Goal: Answer question/provide support

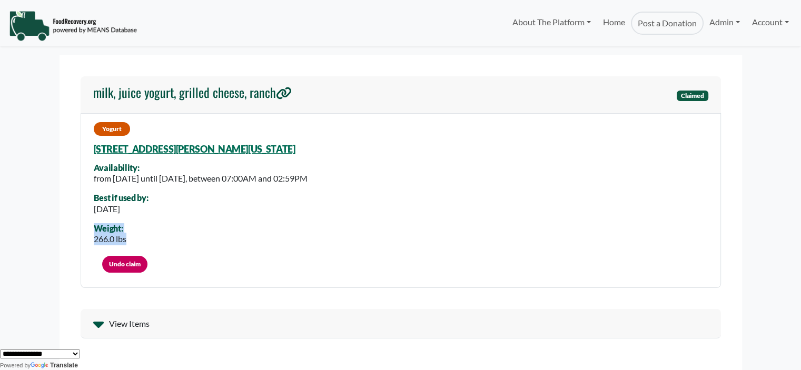
drag, startPoint x: 132, startPoint y: 239, endPoint x: 86, endPoint y: 232, distance: 46.4
click at [86, 232] on div "Yogurt 8301 Buenavista Woods Blvd, Orlando, Florida, 32836 6031 Availability: f…" at bounding box center [401, 200] width 641 height 175
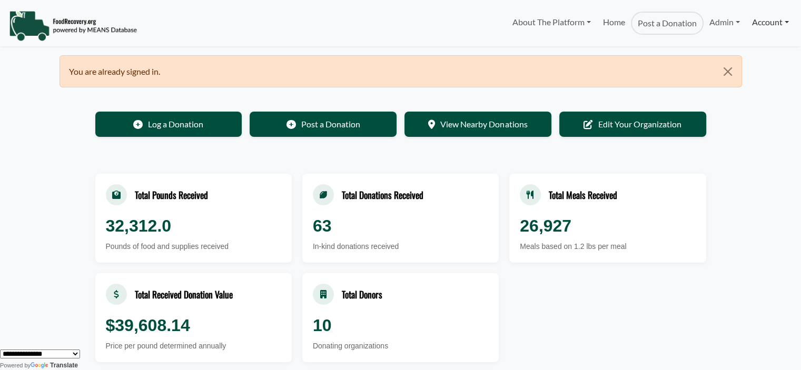
click at [775, 26] on link "Account" at bounding box center [770, 22] width 48 height 21
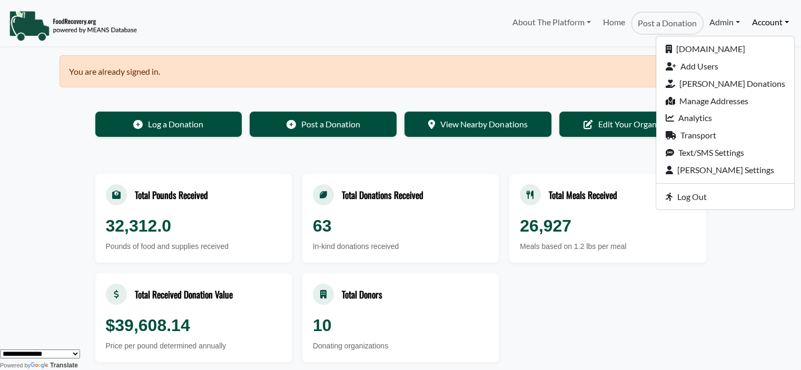
click at [717, 23] on link "Admin" at bounding box center [725, 22] width 42 height 21
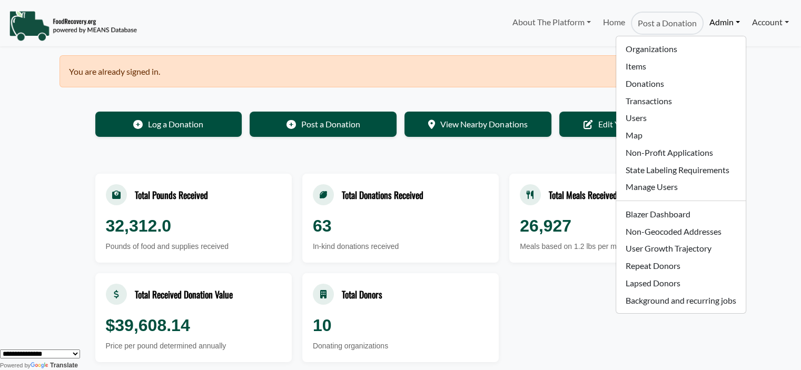
click at [763, 21] on link "Account" at bounding box center [770, 22] width 48 height 21
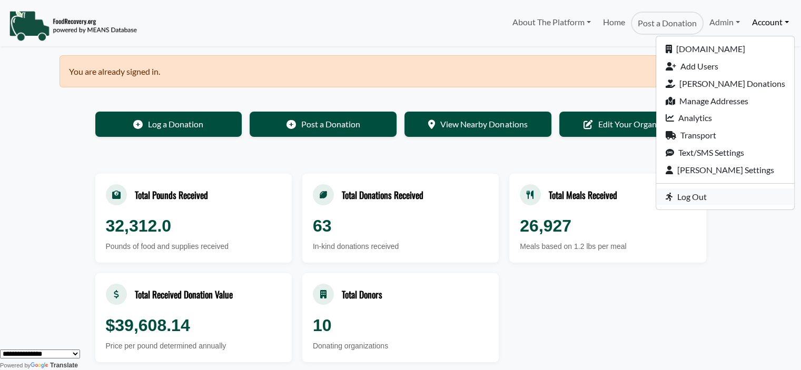
click at [714, 196] on link "Log Out" at bounding box center [725, 197] width 138 height 17
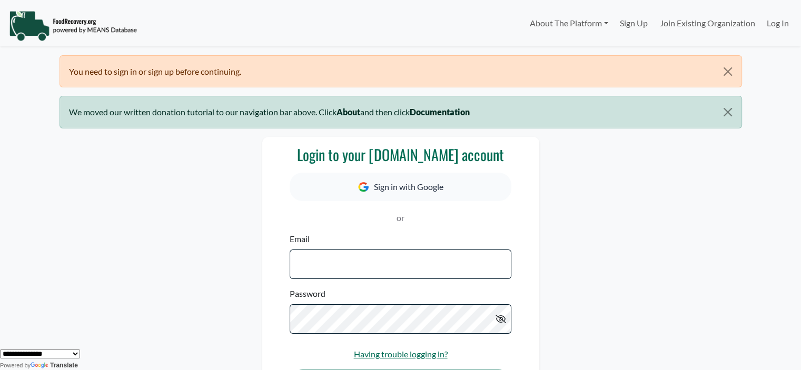
type input "**********"
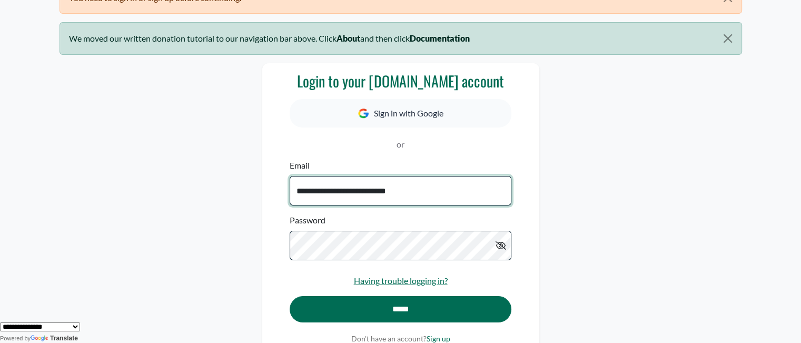
scroll to position [96, 0]
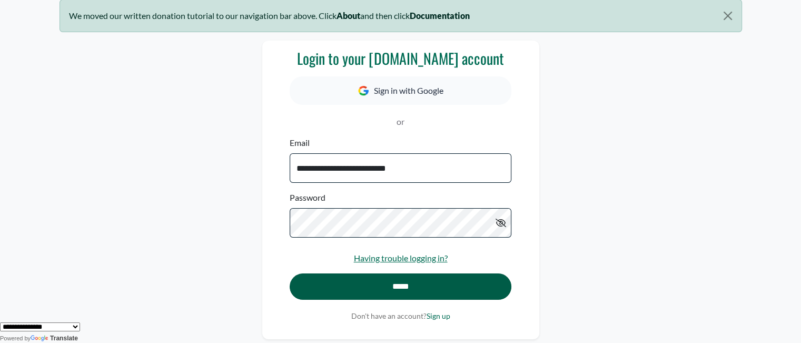
click at [434, 284] on input "*****" at bounding box center [400, 286] width 221 height 26
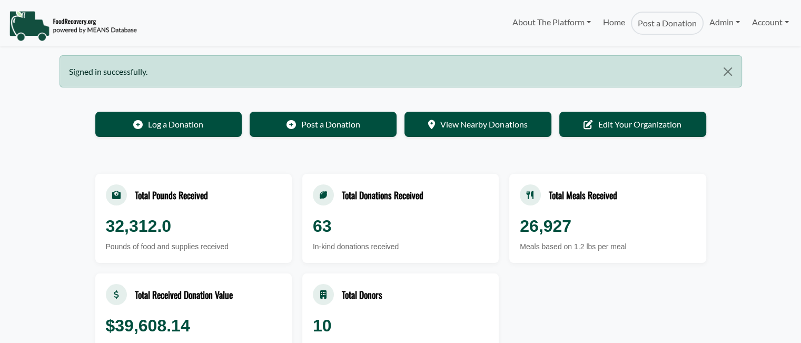
select select "Language Translate Widget"
click at [769, 26] on link "Account" at bounding box center [770, 22] width 48 height 21
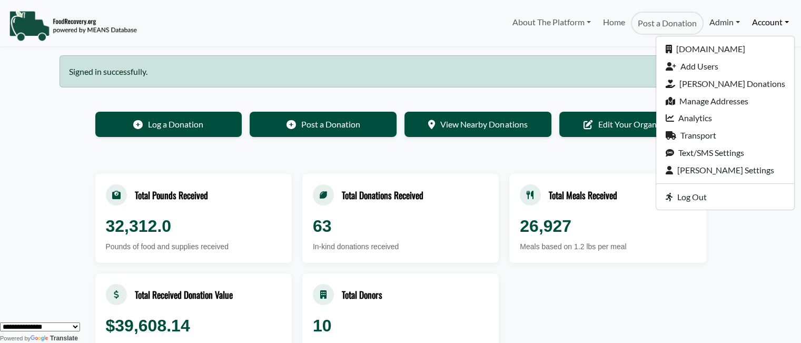
click at [718, 26] on link "Admin" at bounding box center [725, 22] width 42 height 21
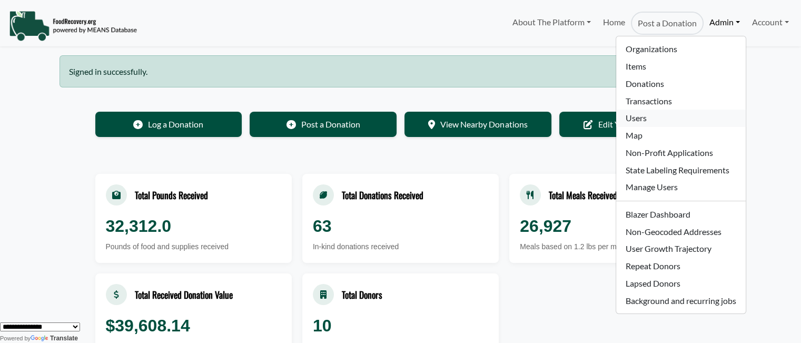
click at [641, 118] on link "Users" at bounding box center [680, 118] width 129 height 17
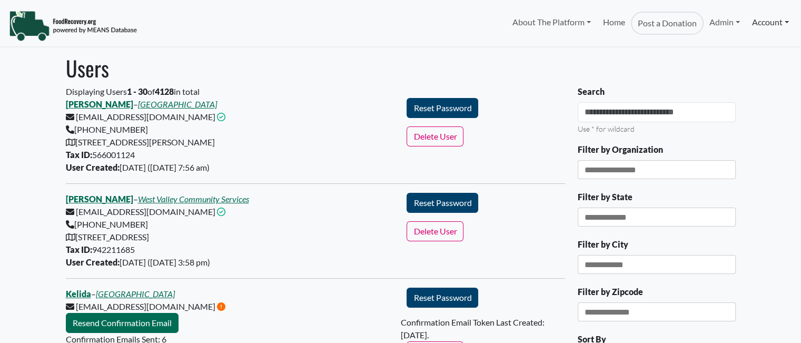
select select "Language Translate Widget"
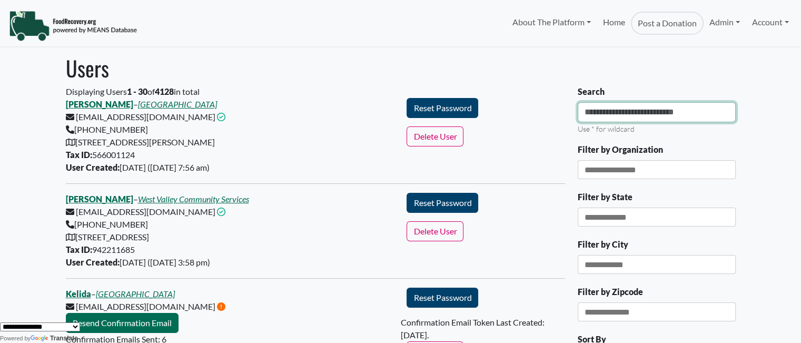
click at [605, 114] on input "Search" at bounding box center [657, 112] width 158 height 20
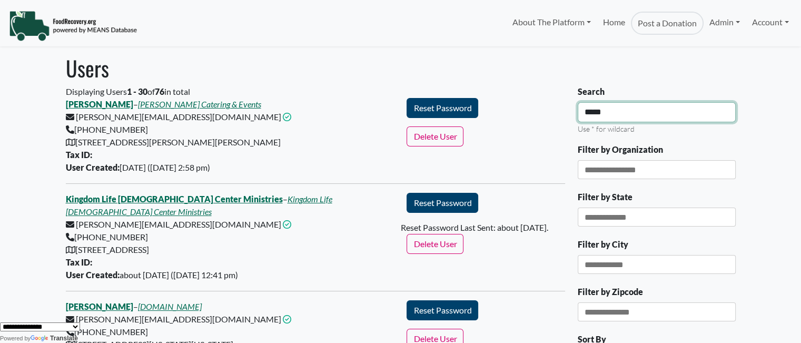
drag, startPoint x: 621, startPoint y: 110, endPoint x: 541, endPoint y: 107, distance: 79.6
click at [641, 111] on input "*****" at bounding box center [657, 112] width 158 height 20
drag, startPoint x: 626, startPoint y: 112, endPoint x: 448, endPoint y: 136, distance: 179.7
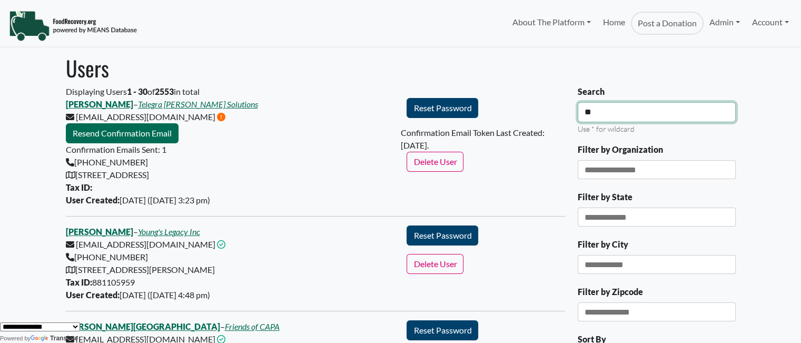
type input "*"
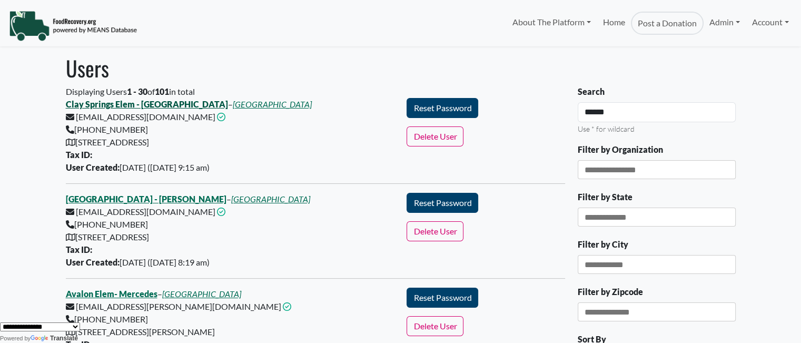
click at [117, 101] on link "Clay Springs Elem - [GEOGRAPHIC_DATA]" at bounding box center [147, 104] width 162 height 10
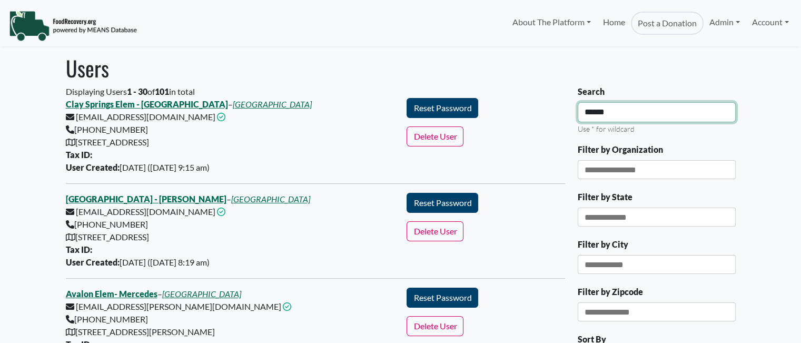
click at [642, 113] on input "******" at bounding box center [657, 112] width 158 height 20
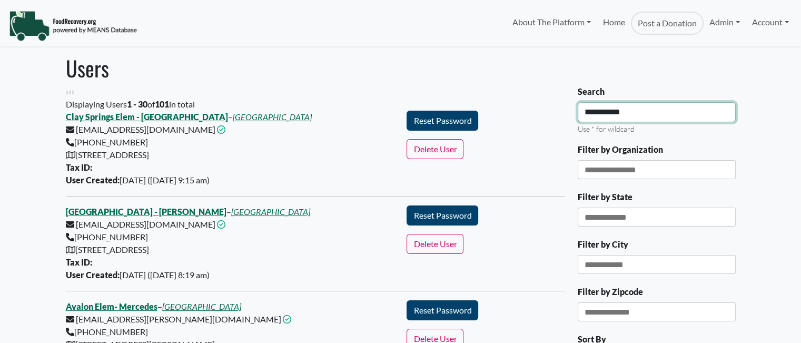
type input "**********"
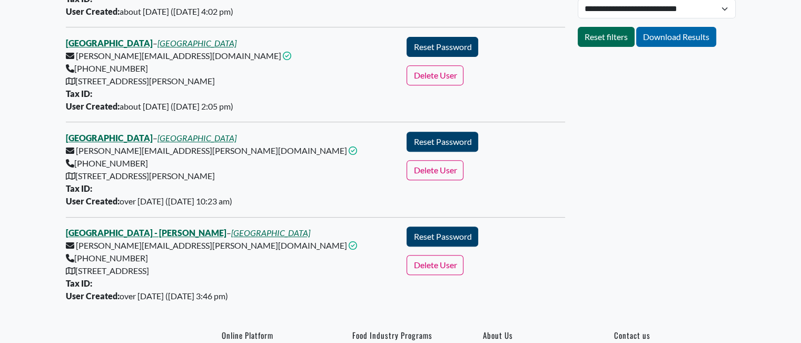
scroll to position [451, 0]
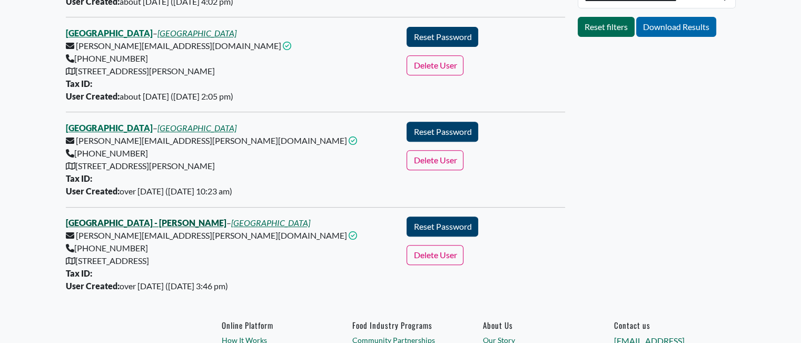
type input "*********"
click at [91, 223] on link "Avalon Middle School - Frank" at bounding box center [146, 223] width 161 height 10
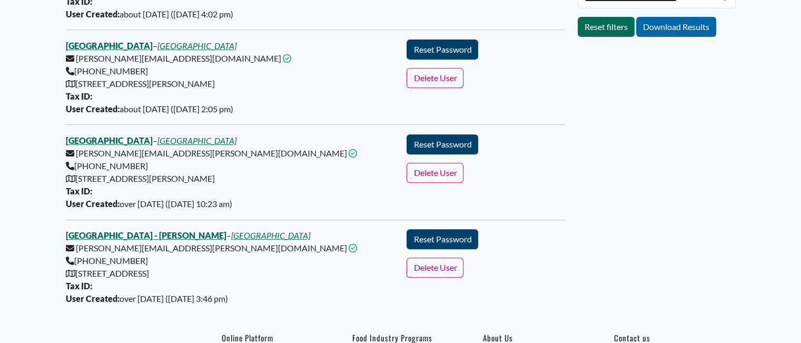
scroll to position [464, 0]
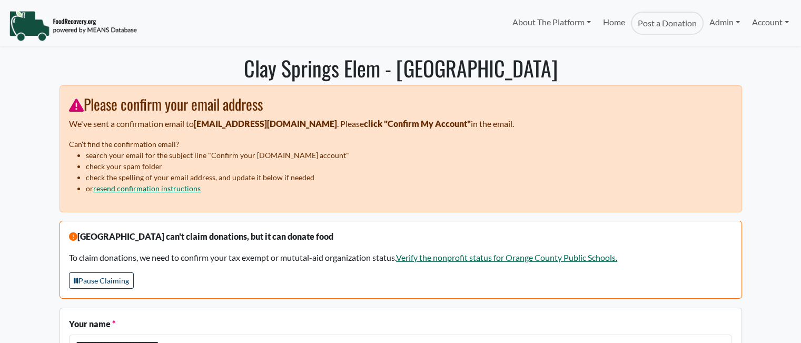
select select "Language Translate Widget"
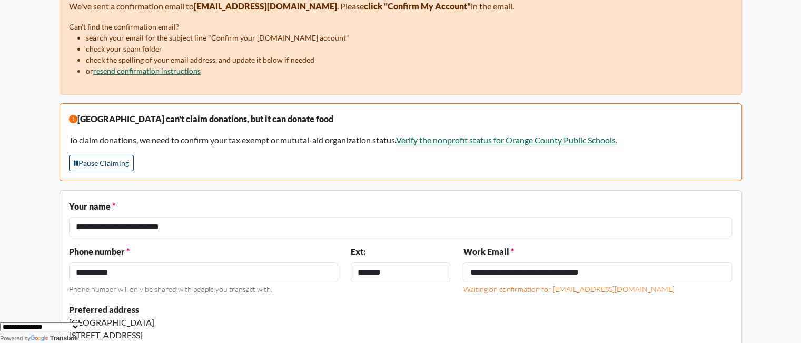
scroll to position [111, 0]
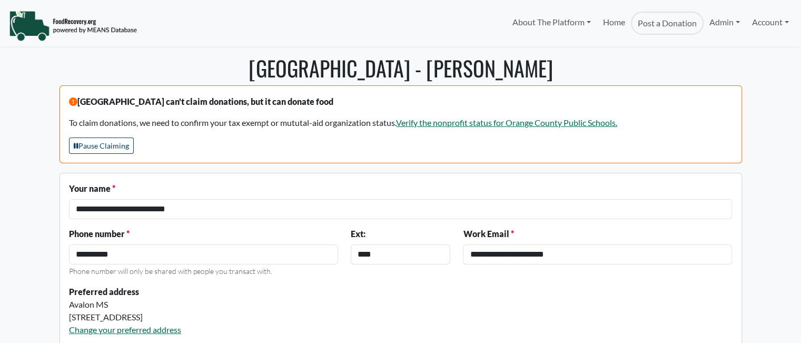
select select "Language Translate Widget"
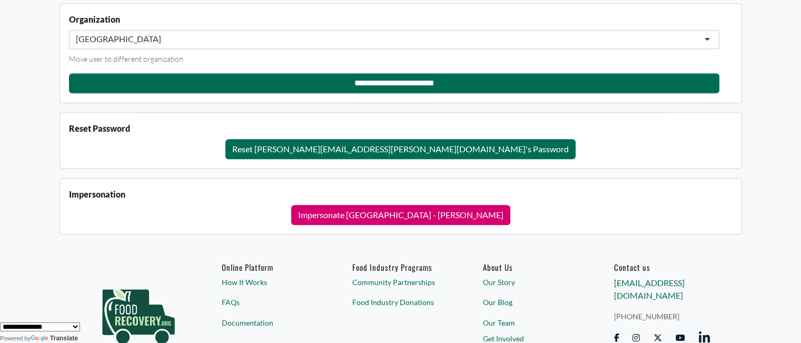
scroll to position [1074, 0]
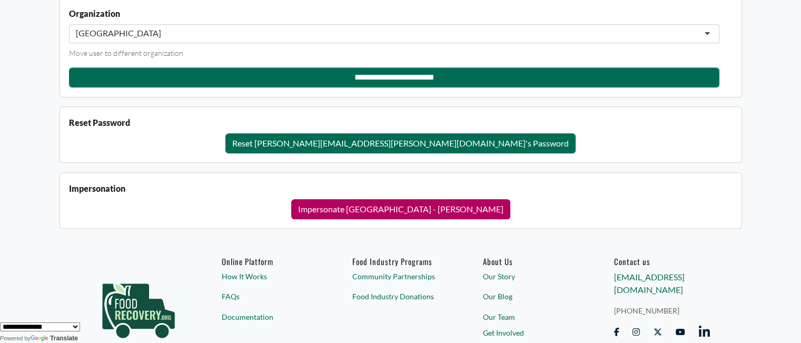
click at [404, 200] on button "Impersonate Avalon Middle School - Frank" at bounding box center [400, 209] width 219 height 20
